Goal: Transaction & Acquisition: Obtain resource

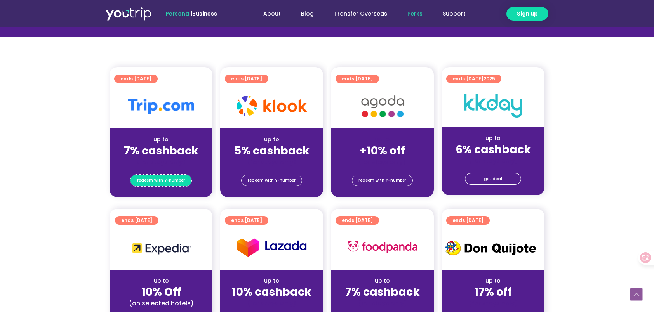
click at [171, 184] on span "redeem with Y-number" at bounding box center [161, 180] width 48 height 11
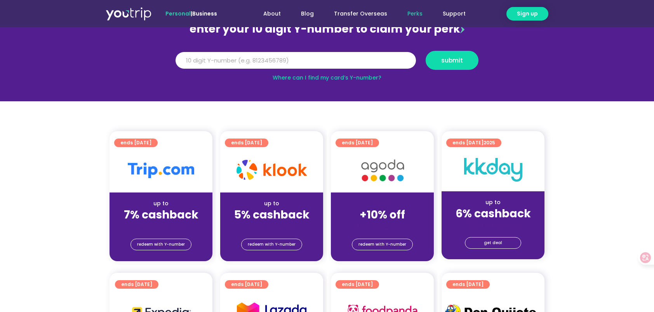
scroll to position [85, 0]
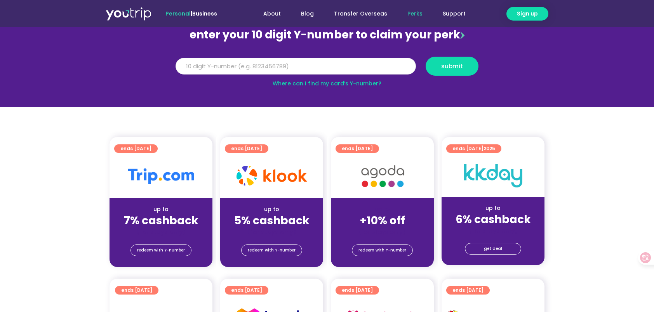
click at [226, 70] on input "Y Number" at bounding box center [296, 66] width 240 height 17
type input "8149658643"
click at [440, 62] on button "submit" at bounding box center [452, 66] width 53 height 19
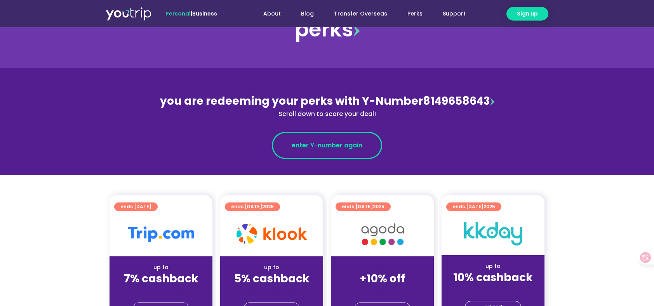
scroll to position [39, 0]
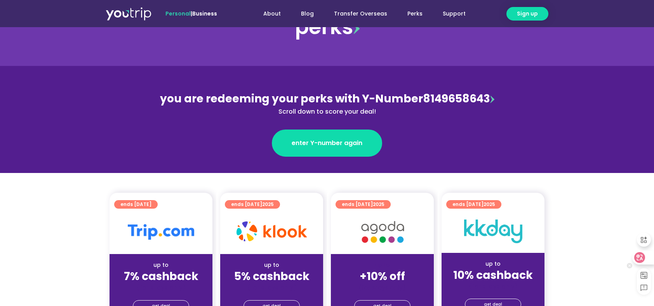
click at [638, 259] on icon at bounding box center [640, 258] width 8 height 8
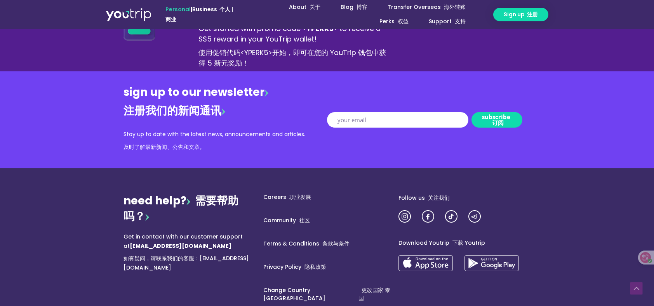
scroll to position [1003, 0]
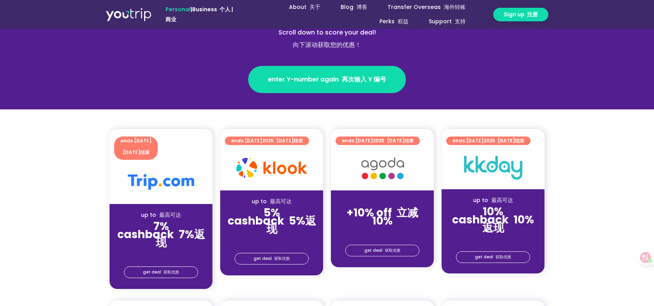
scroll to position [272, 0]
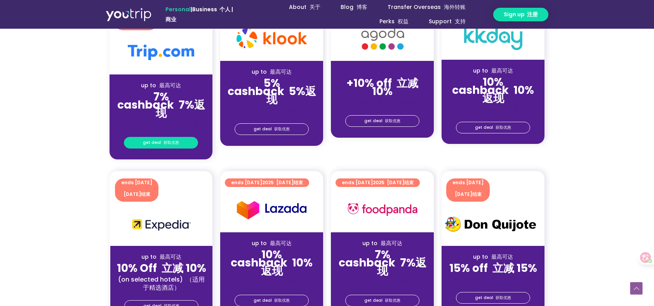
click at [177, 142] on font "获取优惠" at bounding box center [172, 143] width 16 height 6
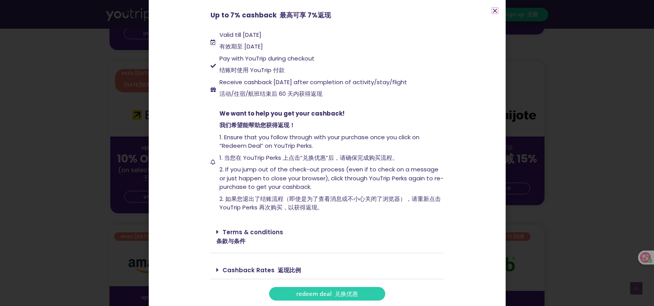
scroll to position [388, 0]
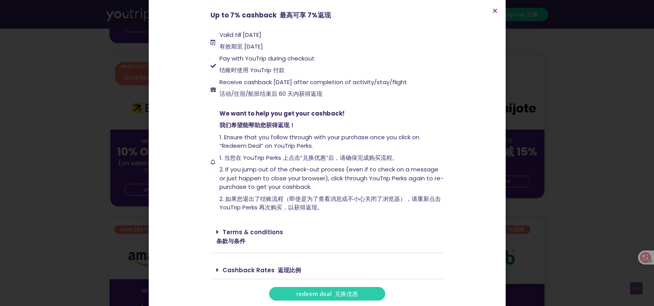
click at [242, 234] on link "Terms & conditions 条款与条件" at bounding box center [249, 236] width 67 height 17
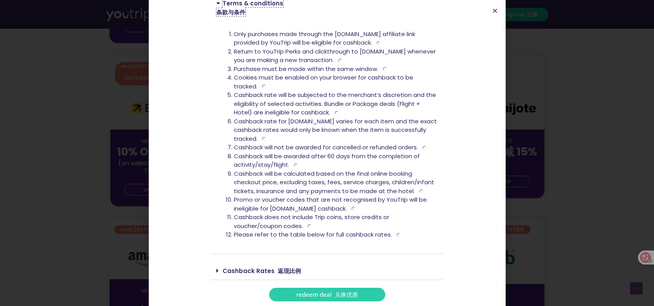
scroll to position [330, 0]
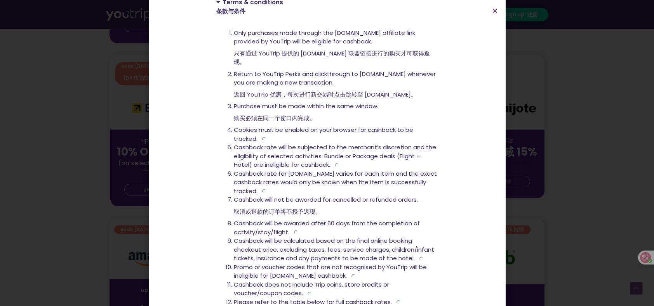
click at [275, 281] on li "Cashback does not include Trip coins, store credits or voucher/coupon codes." at bounding box center [336, 289] width 204 height 17
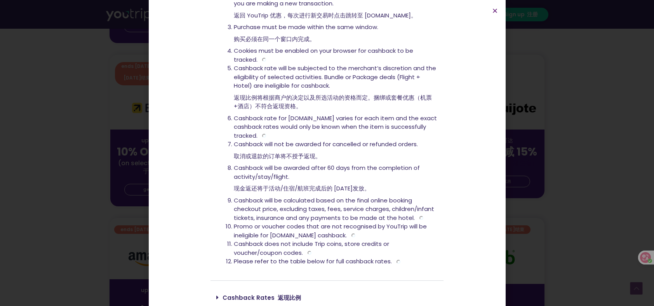
scroll to position [428, 0]
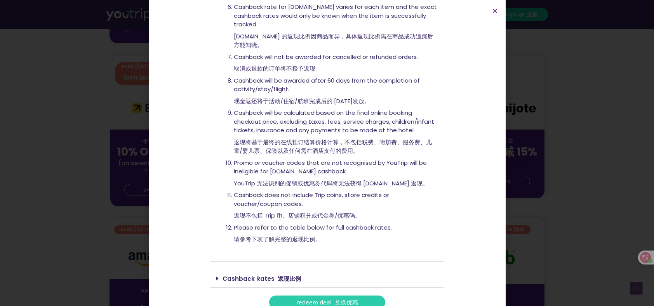
click at [267, 275] on link "Cashback Rates 返现比例" at bounding box center [262, 279] width 78 height 8
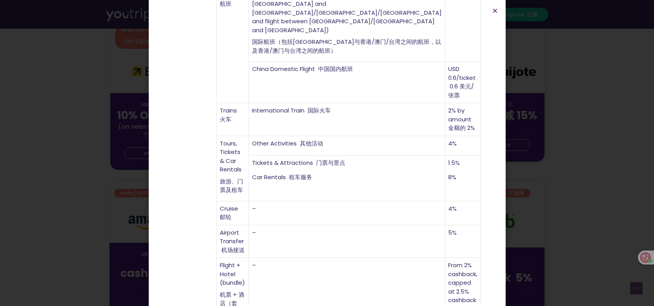
scroll to position [427, 0]
